Goal: Task Accomplishment & Management: Manage account settings

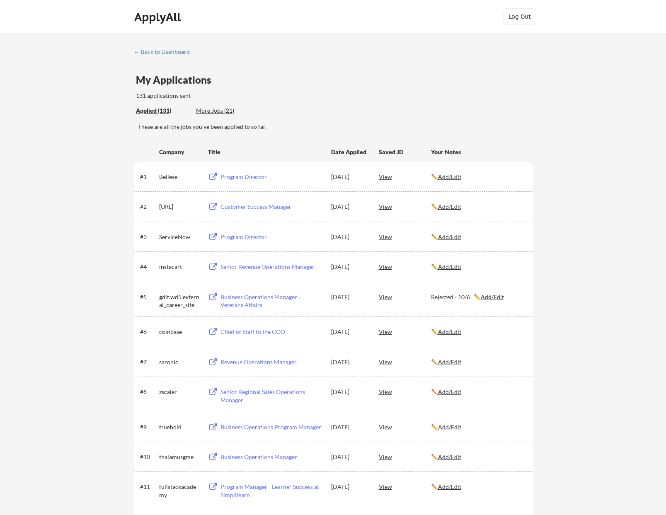
click at [457, 329] on u "Add/Edit" at bounding box center [449, 331] width 23 height 7
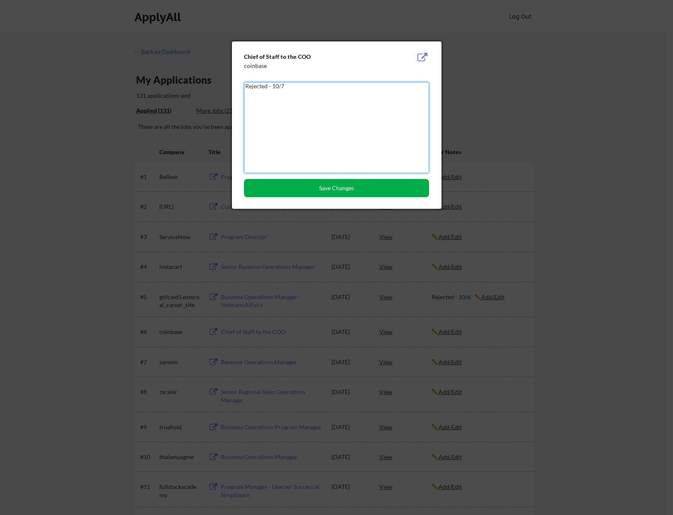
type textarea "Rejected - 10/7"
click at [349, 186] on button "Save Changes" at bounding box center [336, 188] width 185 height 18
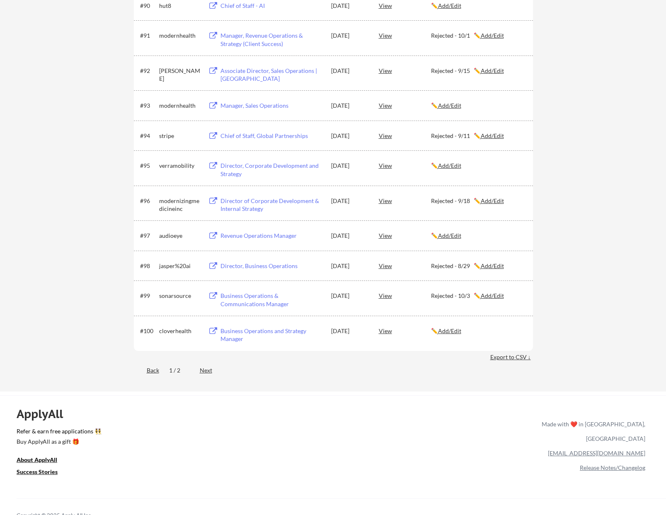
scroll to position [3401, 0]
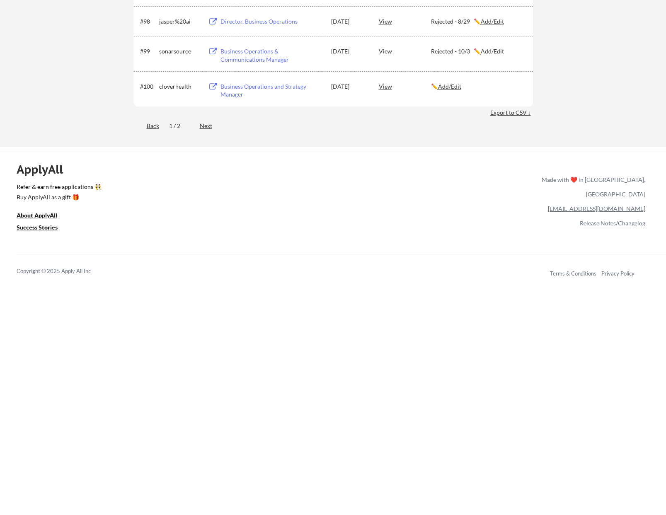
click at [204, 126] on div "Next" at bounding box center [211, 126] width 22 height 8
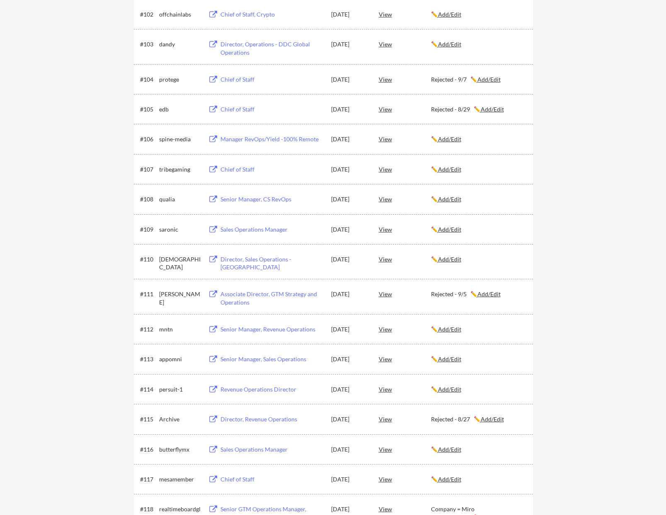
scroll to position [10, 0]
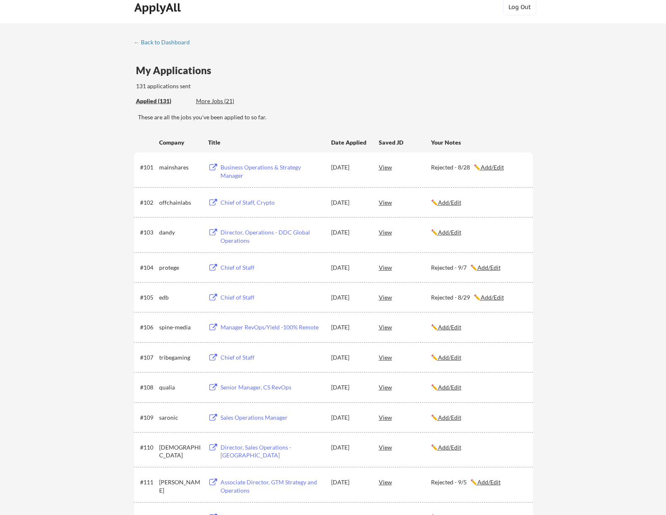
click at [217, 95] on div "Applied (131) More Jobs (21)" at bounding box center [196, 101] width 121 height 17
click at [214, 99] on div "More Jobs (21)" at bounding box center [226, 101] width 61 height 8
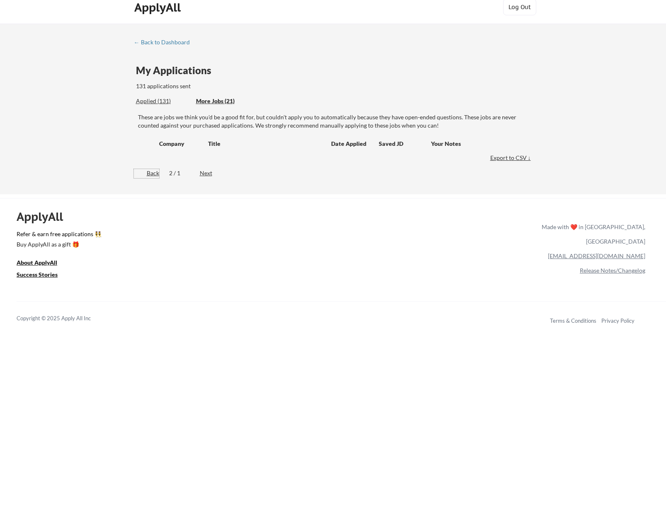
click at [157, 173] on div "Back" at bounding box center [146, 173] width 25 height 8
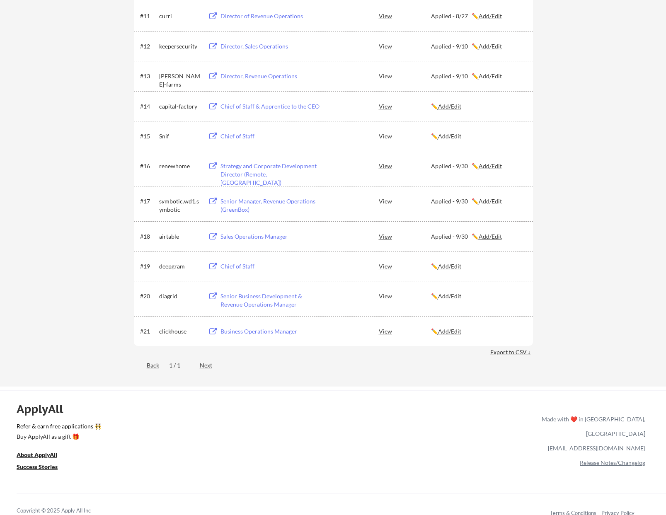
scroll to position [507, 0]
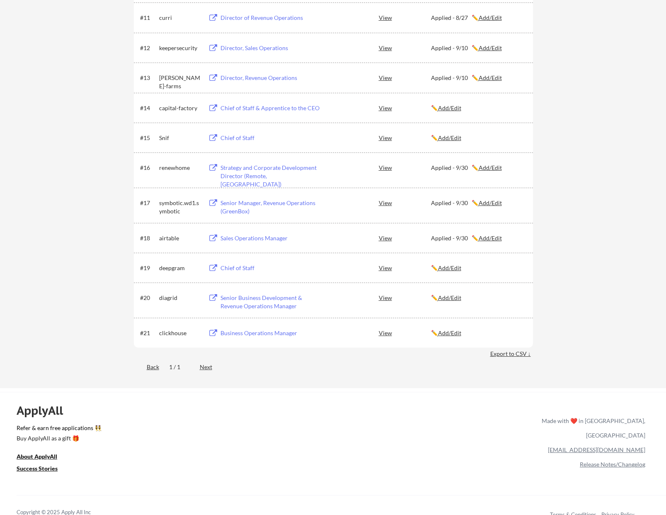
click at [462, 331] on u "Add/Edit" at bounding box center [449, 333] width 23 height 7
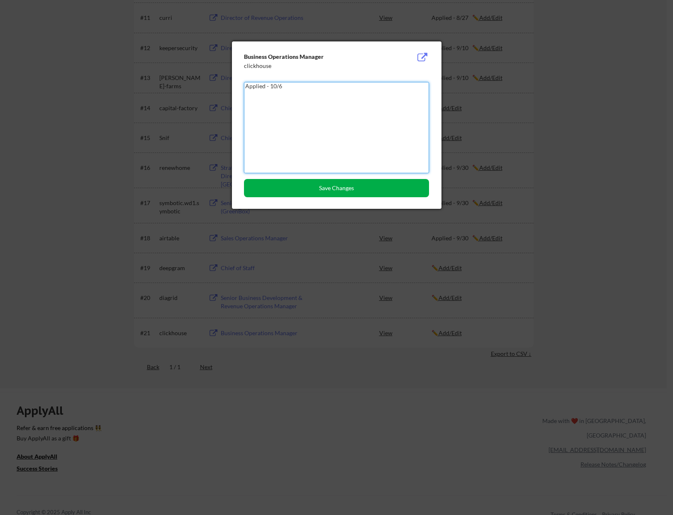
type textarea "Applied - 10/6"
click at [347, 192] on button "Save Changes" at bounding box center [336, 188] width 185 height 18
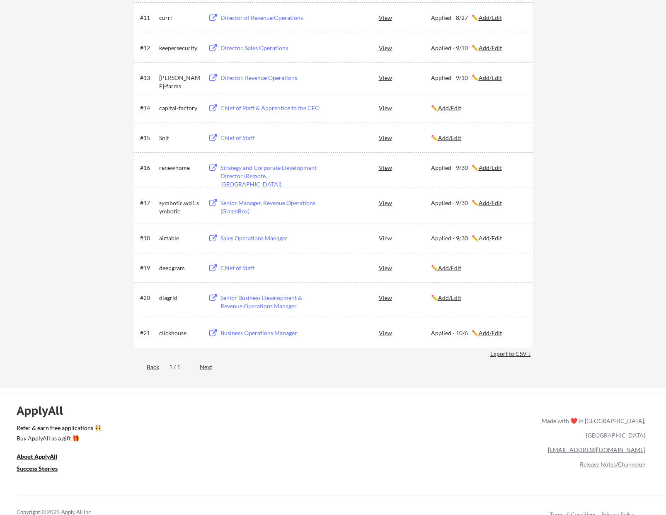
click at [283, 298] on div "Senior Business Development & Revenue Operations Manager" at bounding box center [272, 302] width 103 height 16
